Goal: Leave review/rating: Leave review/rating

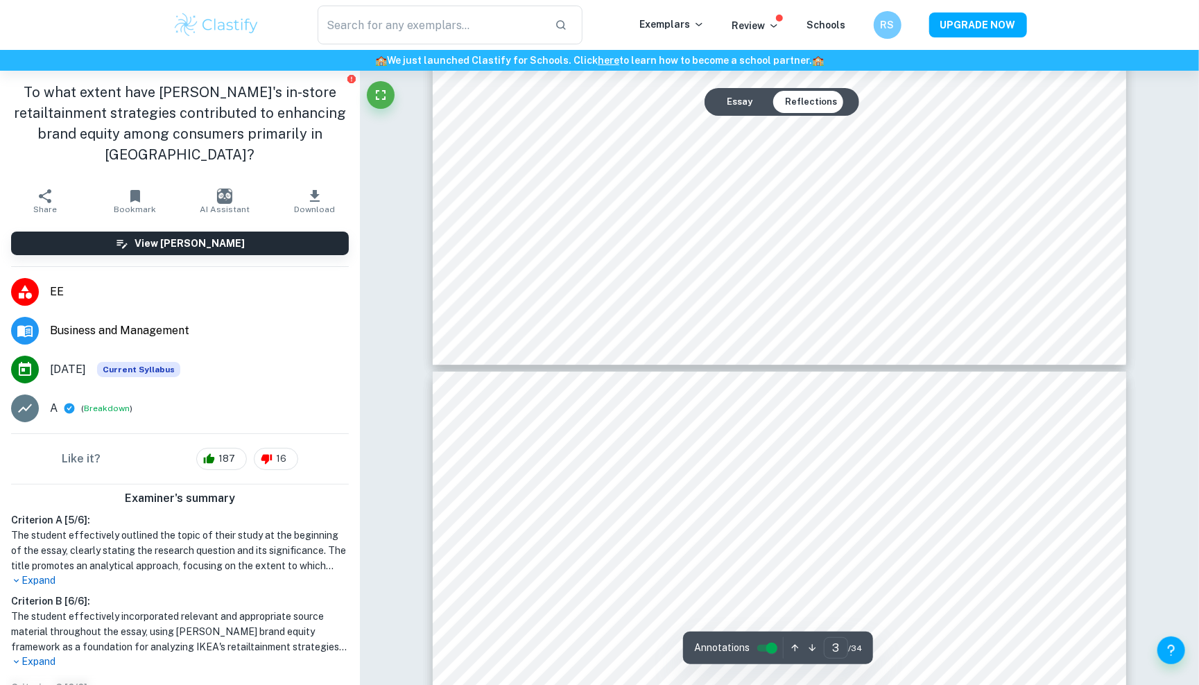
type input "4"
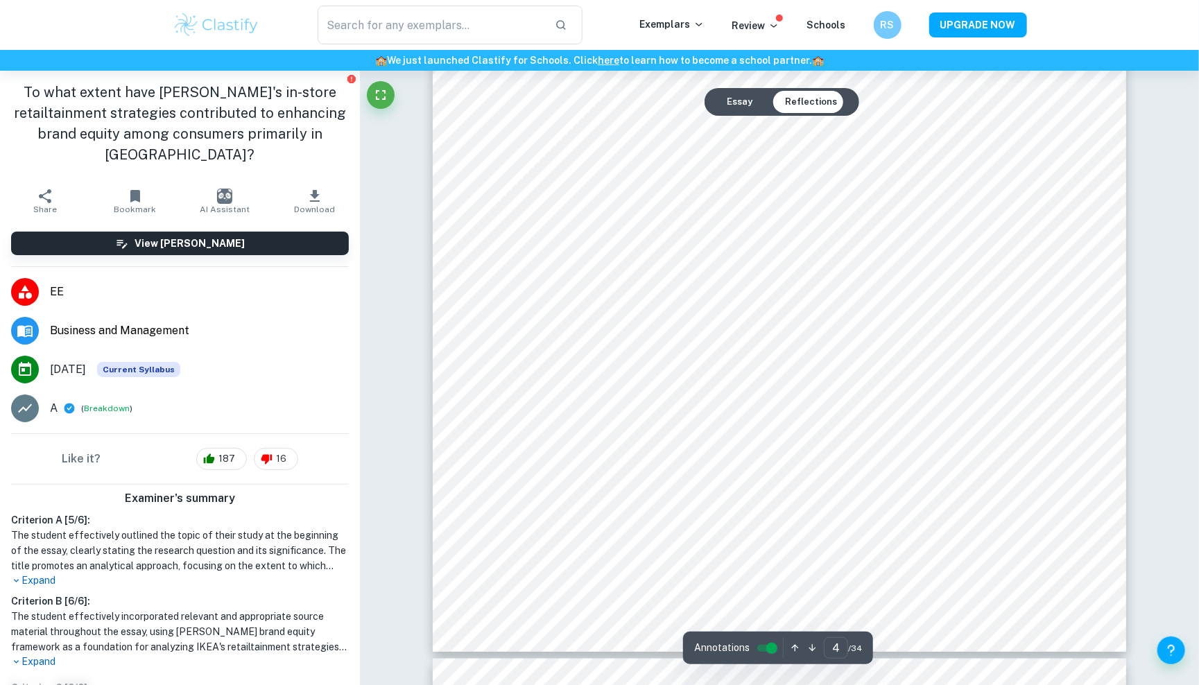
scroll to position [3592, 0]
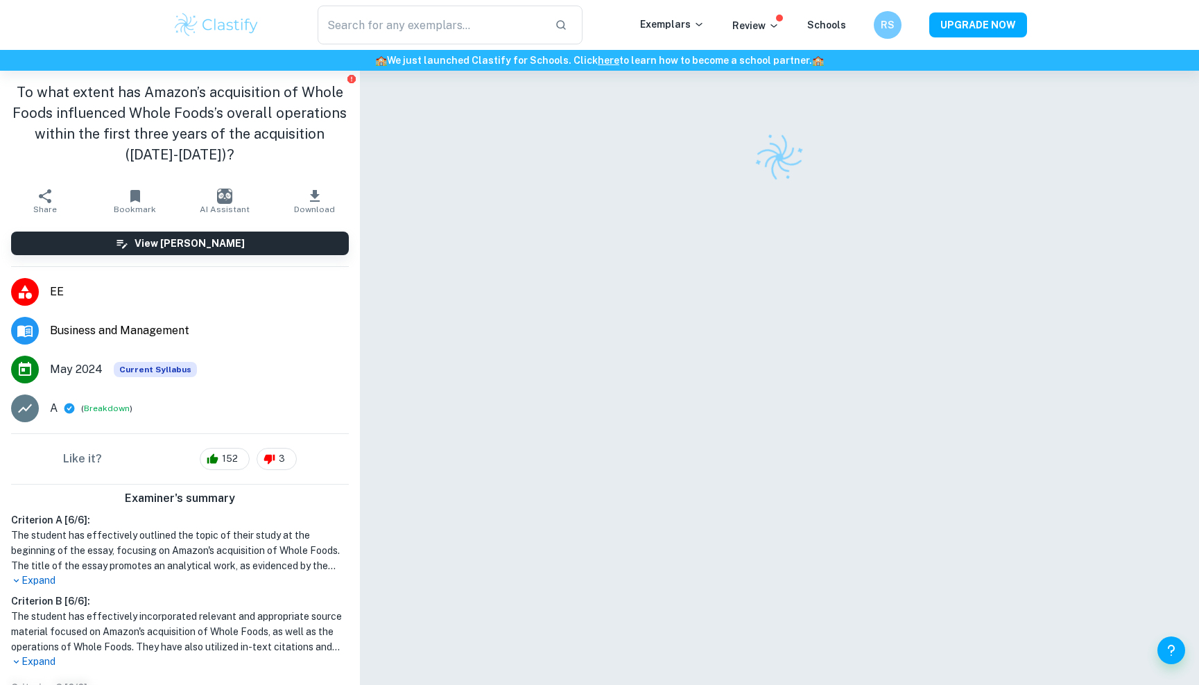
checkbox input "true"
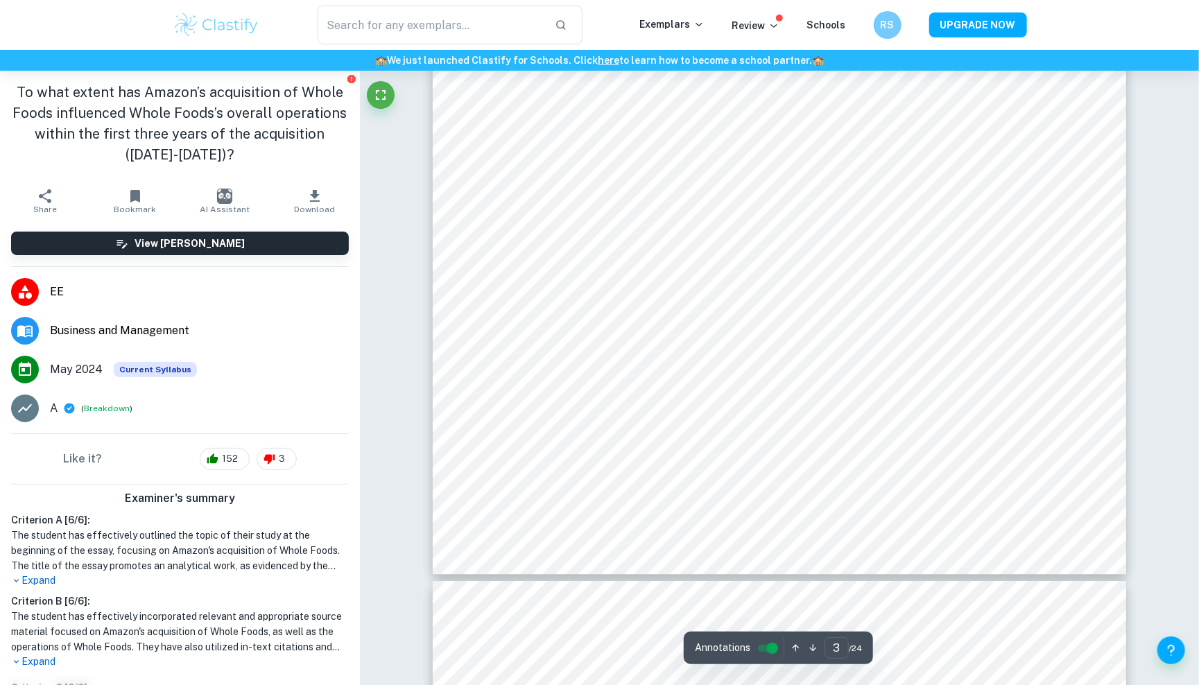
scroll to position [2442, 0]
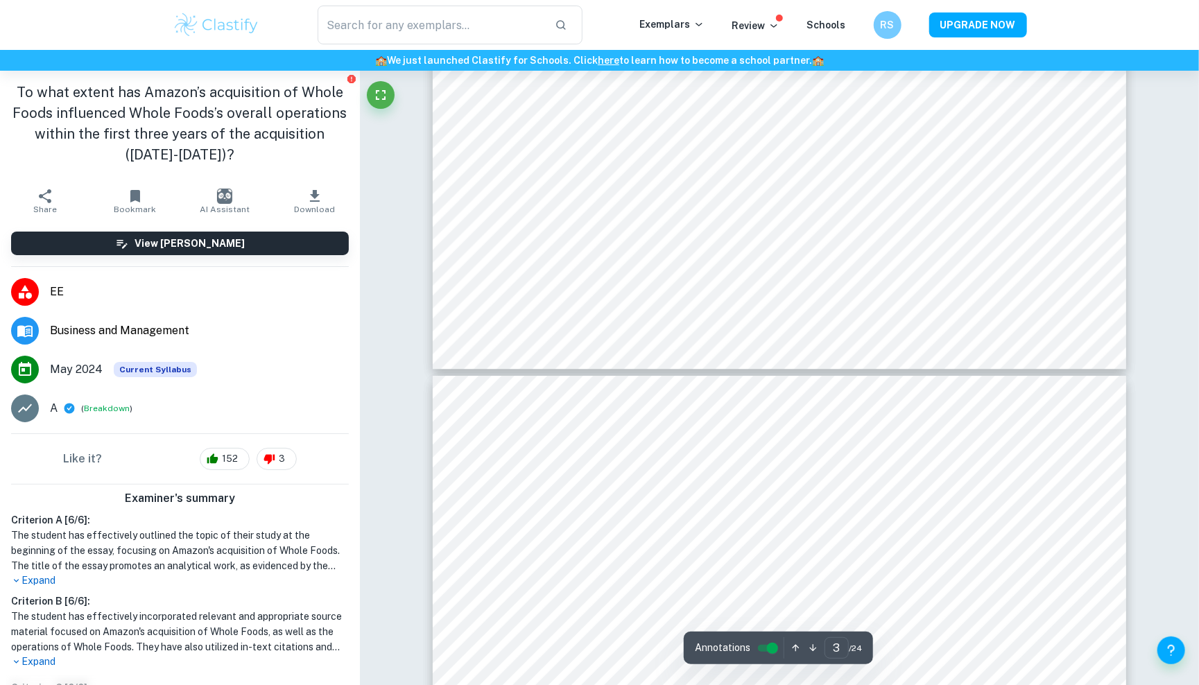
type input "4"
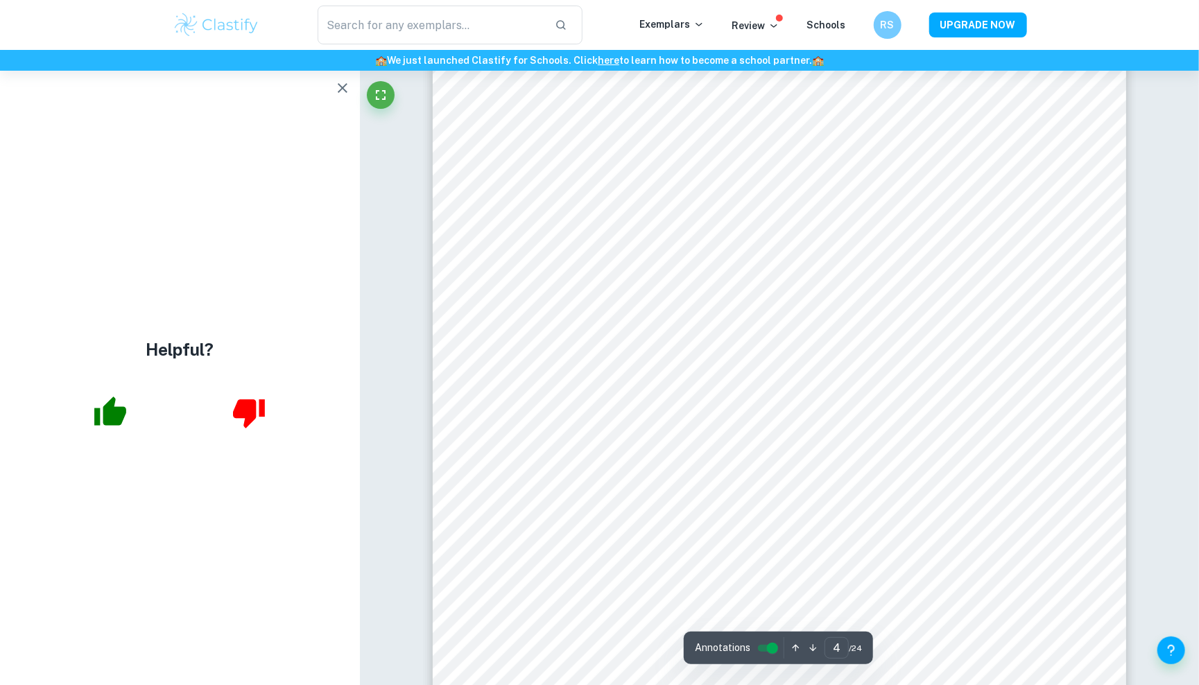
scroll to position [3139, 0]
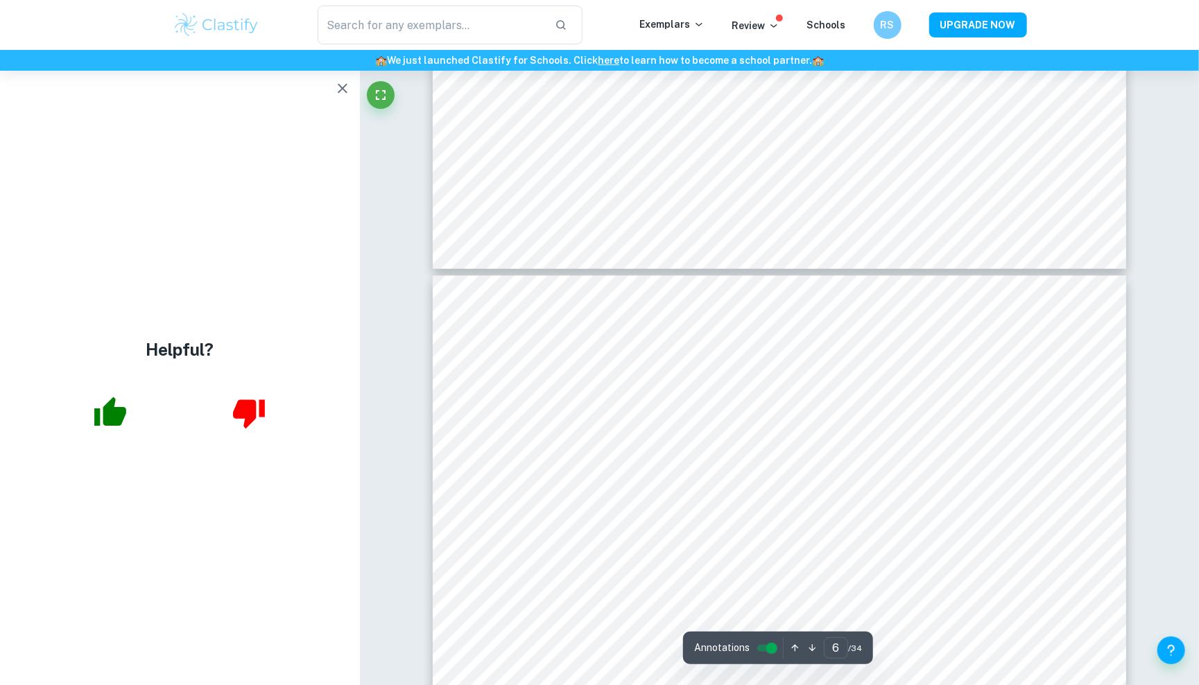
type input "5"
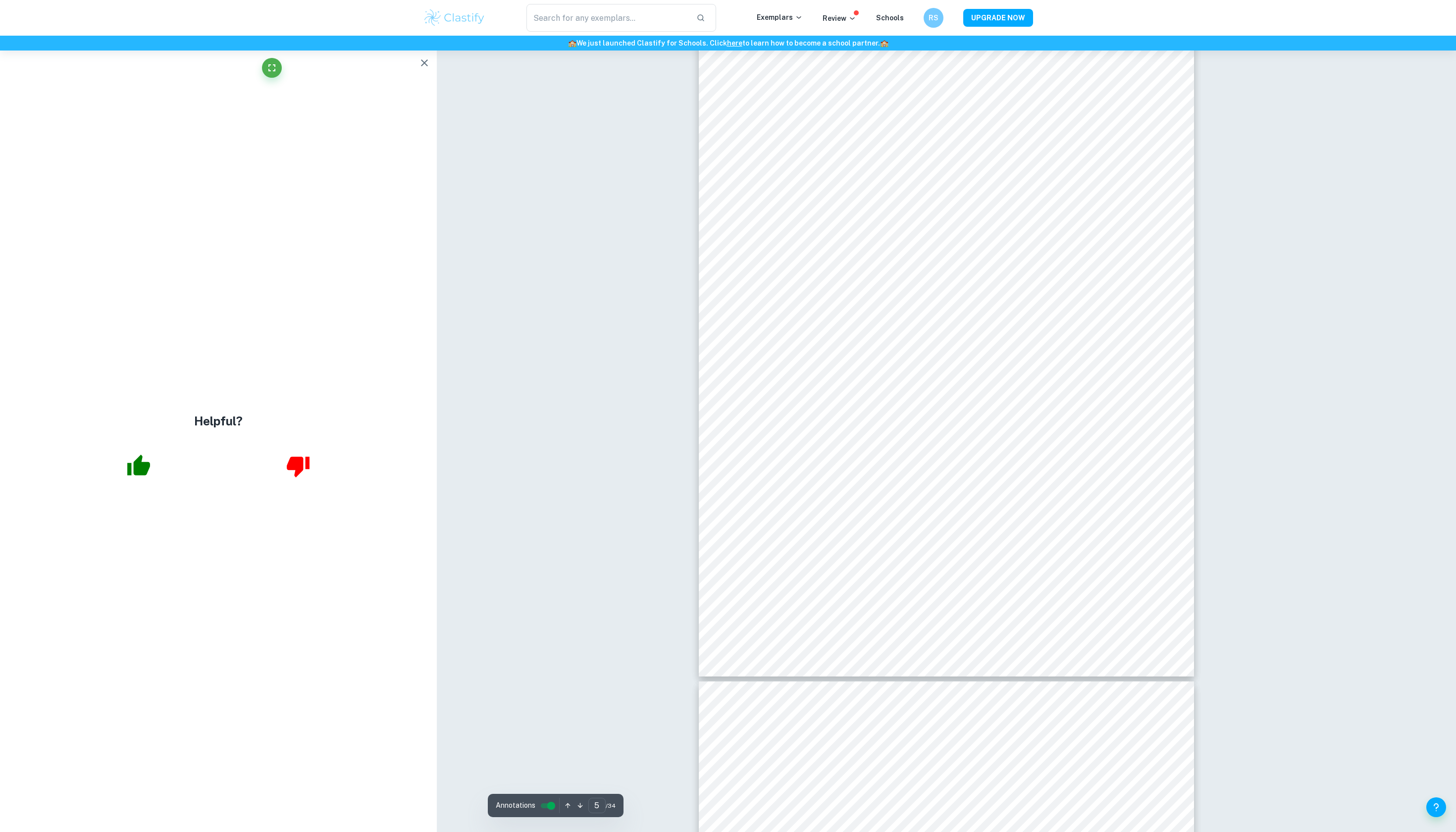
scroll to position [2765, 0]
click at [421, 66] on icon "button" at bounding box center [424, 63] width 7 height 7
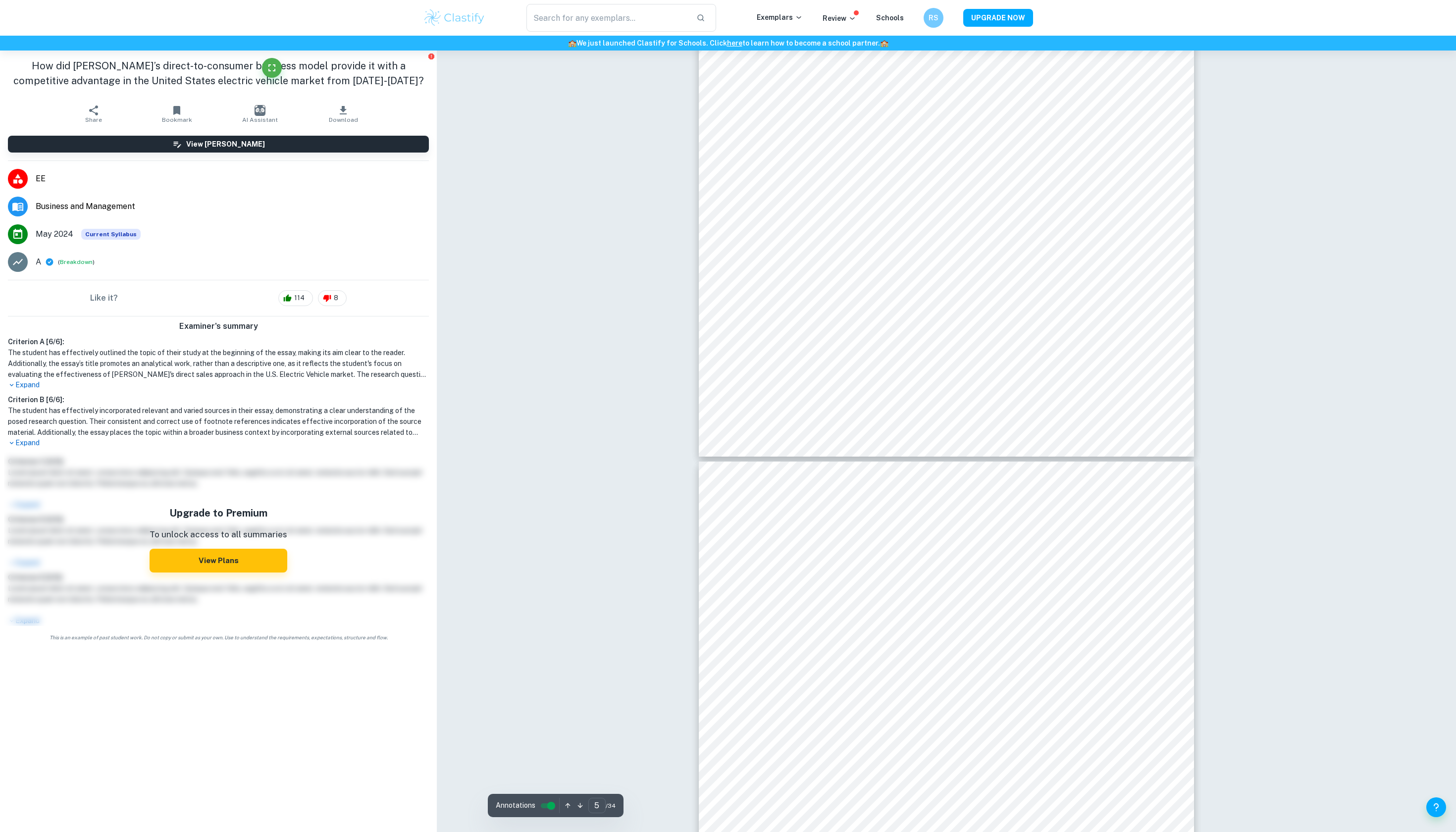
scroll to position [2992, 0]
